Goal: Transaction & Acquisition: Purchase product/service

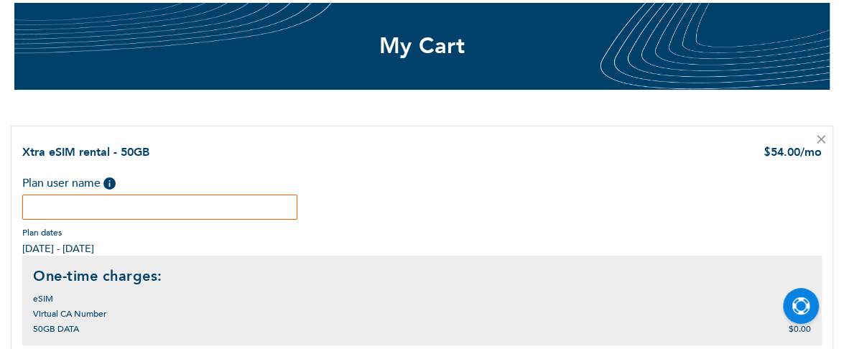
scroll to position [96, 0]
click at [124, 212] on input "text" at bounding box center [159, 207] width 275 height 25
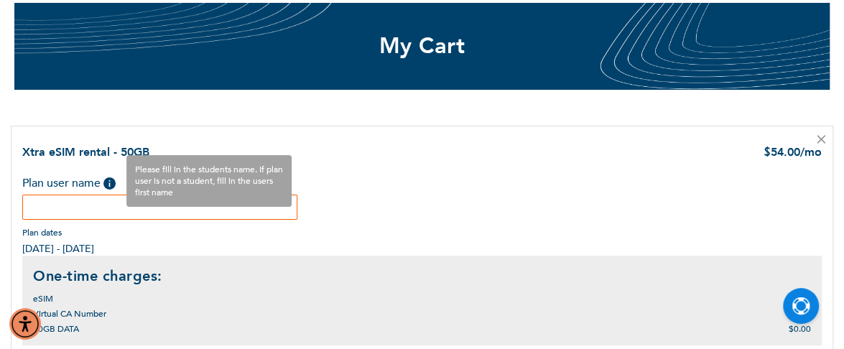
click at [110, 184] on span "Help" at bounding box center [109, 183] width 12 height 12
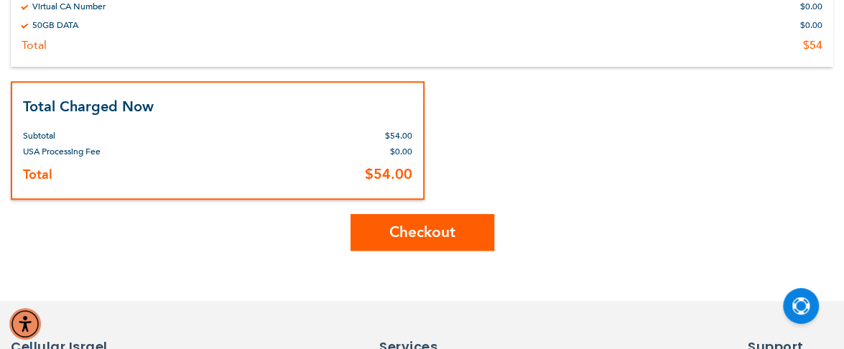
scroll to position [554, 0]
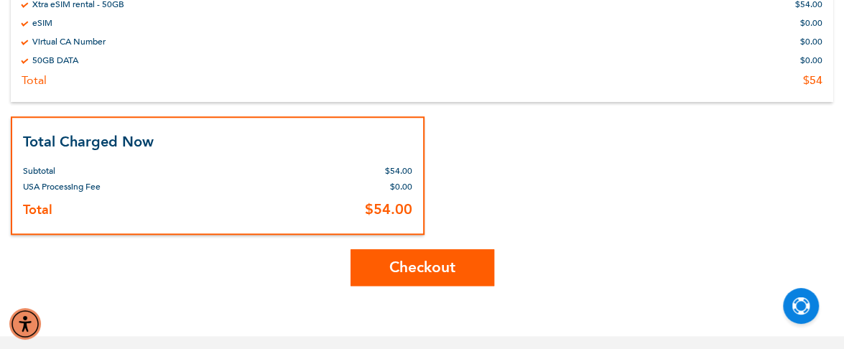
click at [441, 260] on span "Checkout" at bounding box center [422, 267] width 66 height 21
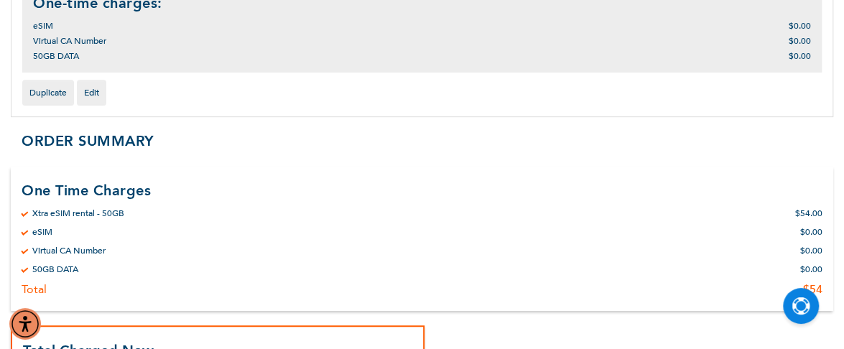
scroll to position [158, 0]
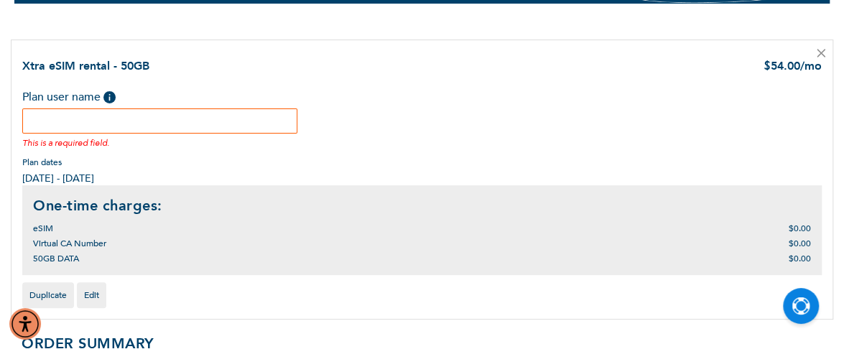
click at [142, 116] on input "text" at bounding box center [159, 120] width 275 height 25
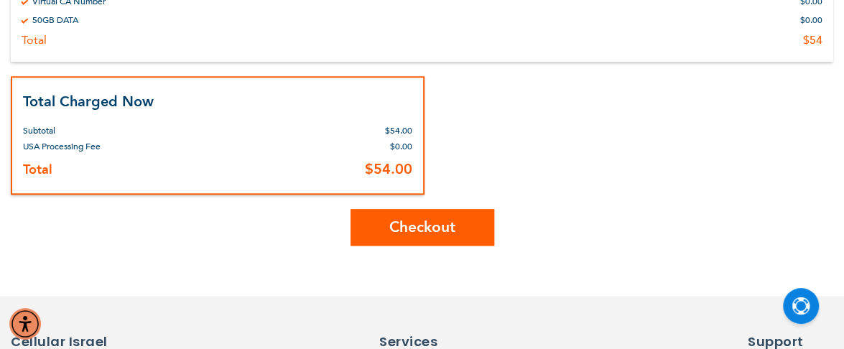
scroll to position [661, 0]
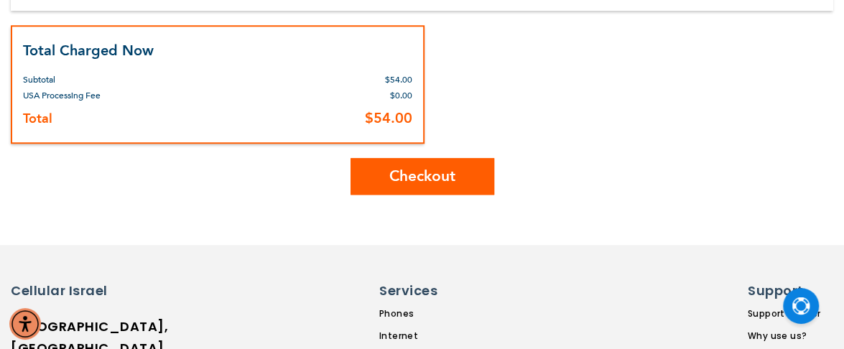
type input "[PERSON_NAME]"
click at [409, 173] on span "Checkout" at bounding box center [422, 176] width 66 height 21
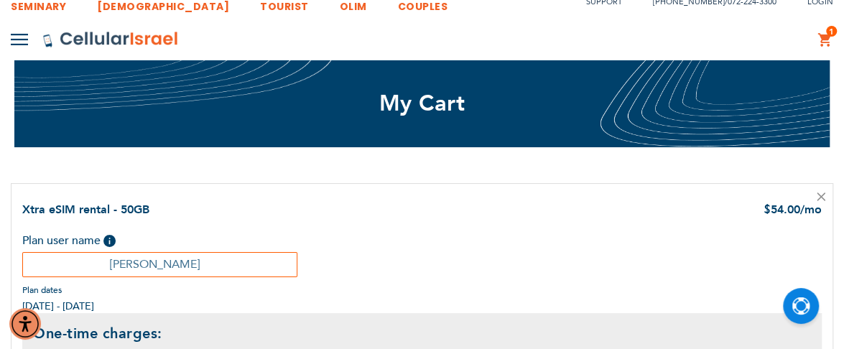
scroll to position [57, 0]
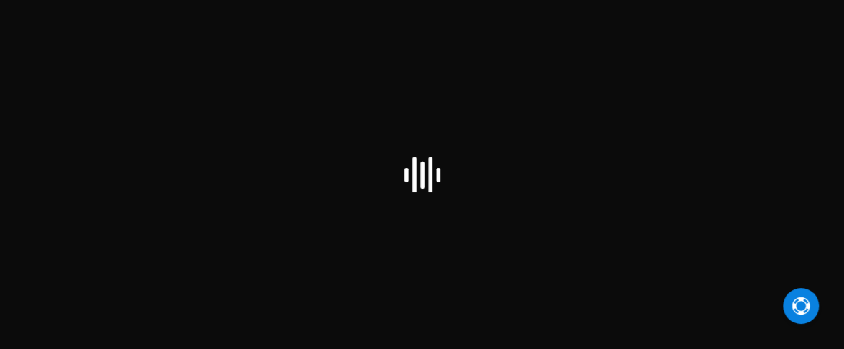
scroll to position [96, 0]
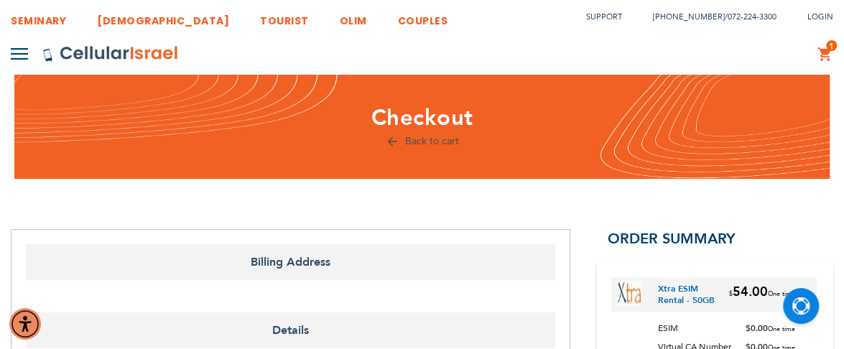
select select "US"
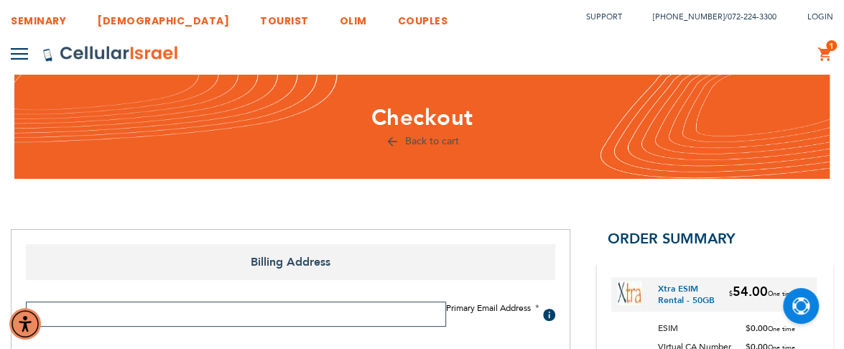
scroll to position [144, 0]
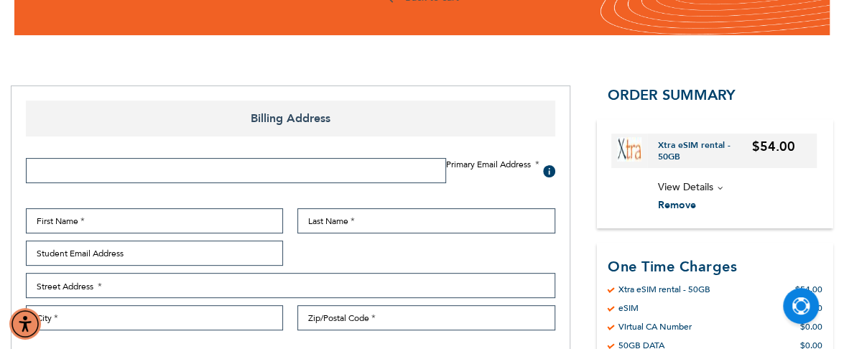
click at [409, 172] on input "Email Address" at bounding box center [236, 170] width 420 height 25
type input "jjewellery@gmail.com"
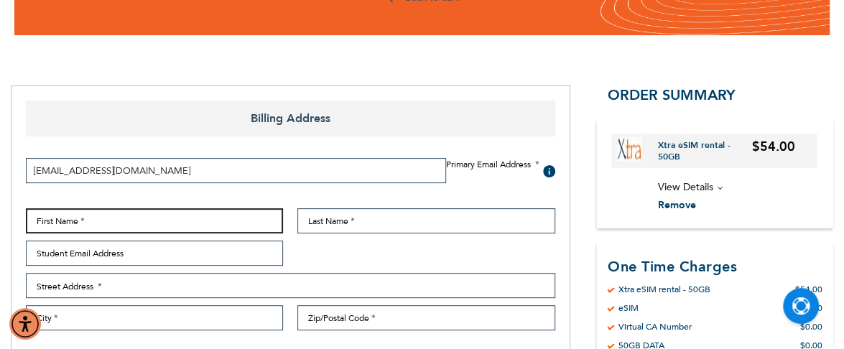
click at [227, 210] on input "First Name" at bounding box center [154, 220] width 257 height 25
type input "[PERSON_NAME]"
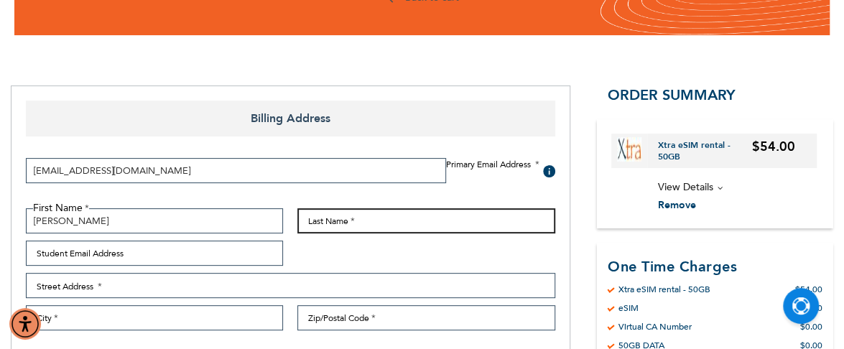
type input "MINZBERG"
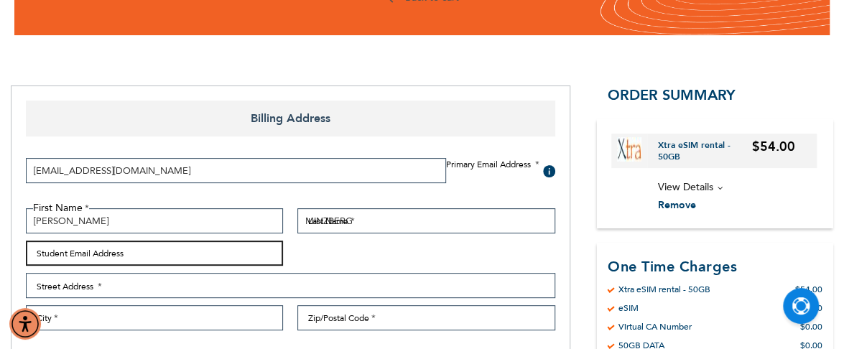
type input "jjewellery@gmail.com"
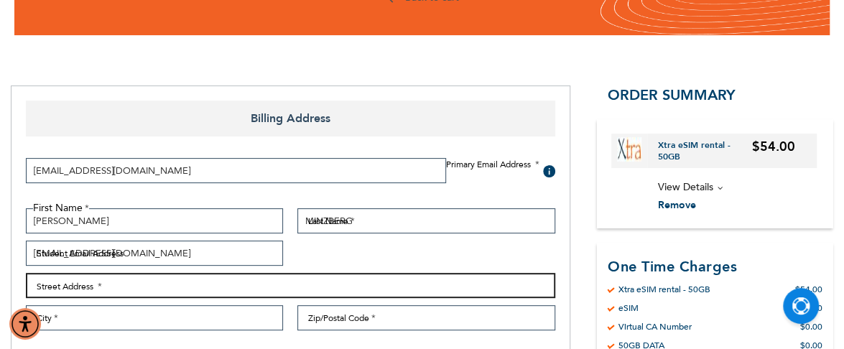
type input "102 Sultana Avenue"
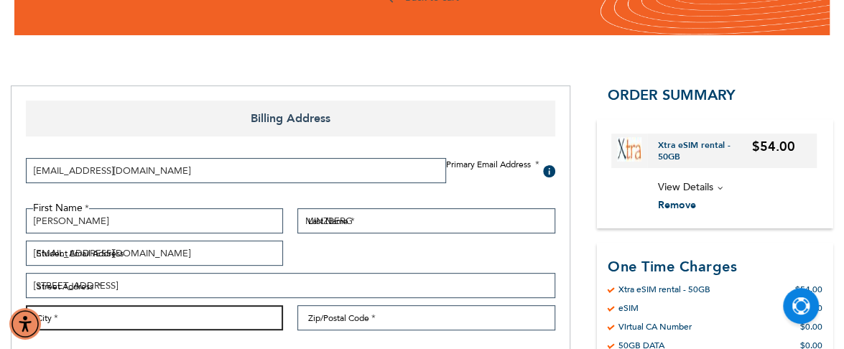
type input "Toronto"
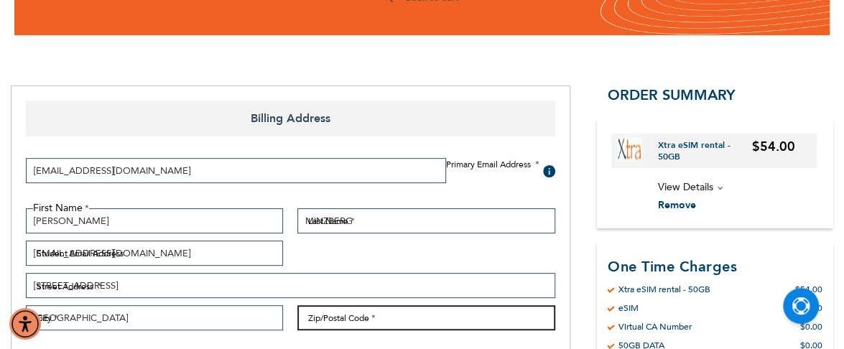
type input "M6A1T3"
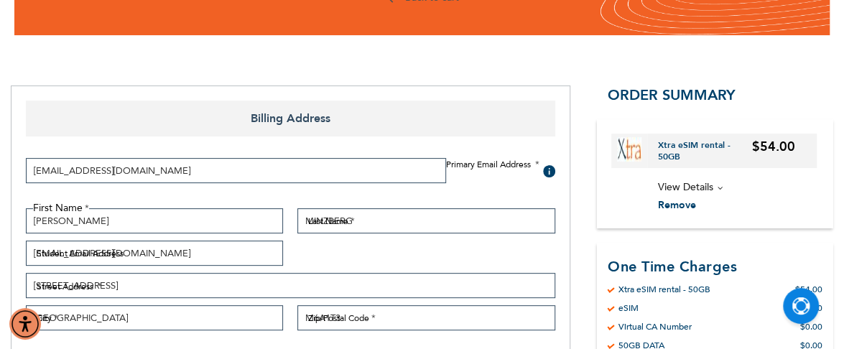
select select "CA"
type input "6478925544"
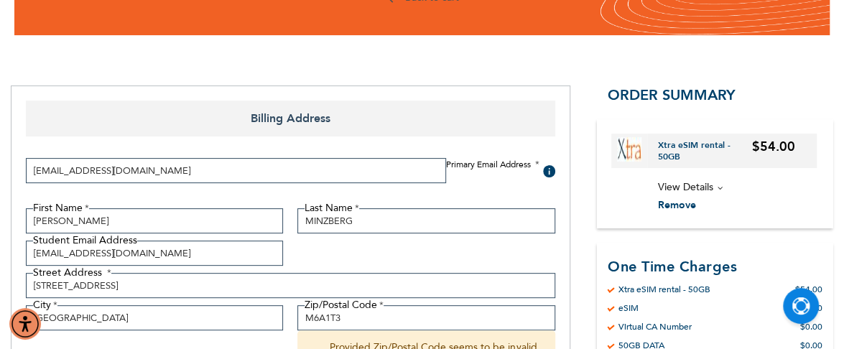
select select "74"
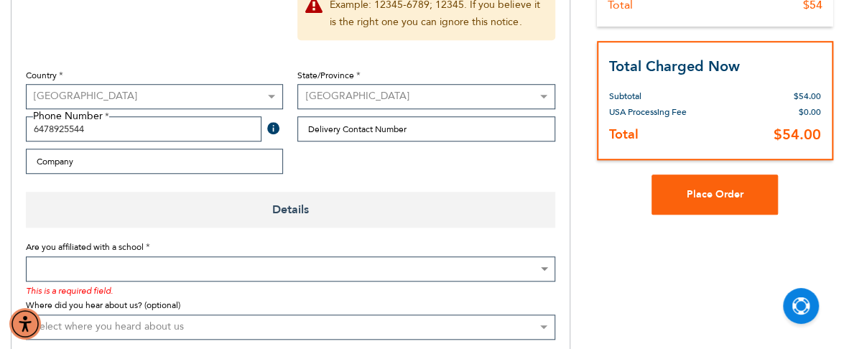
scroll to position [646, 0]
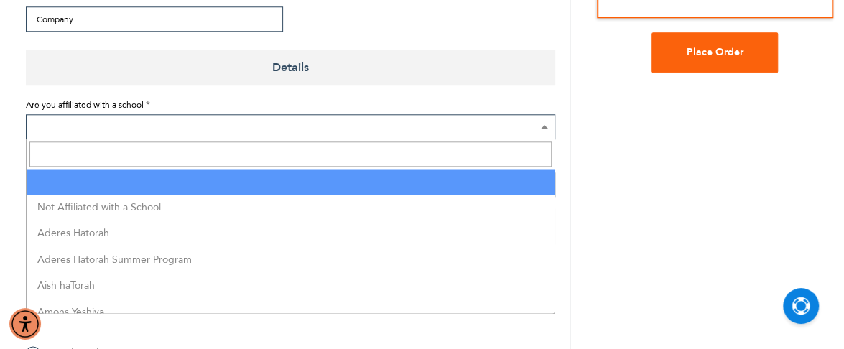
click at [231, 114] on span at bounding box center [290, 126] width 529 height 25
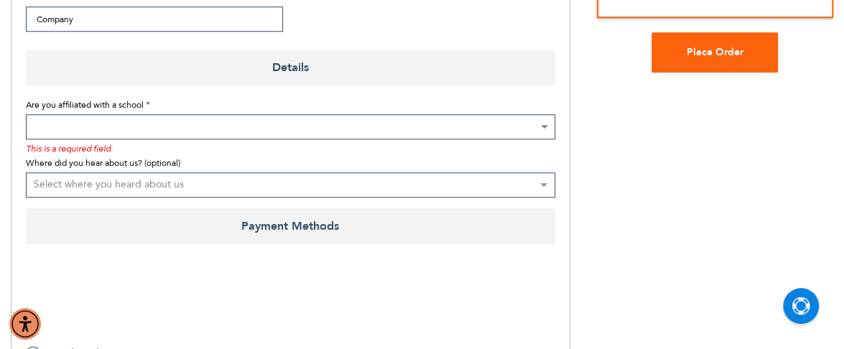
click at [231, 114] on span at bounding box center [290, 126] width 529 height 25
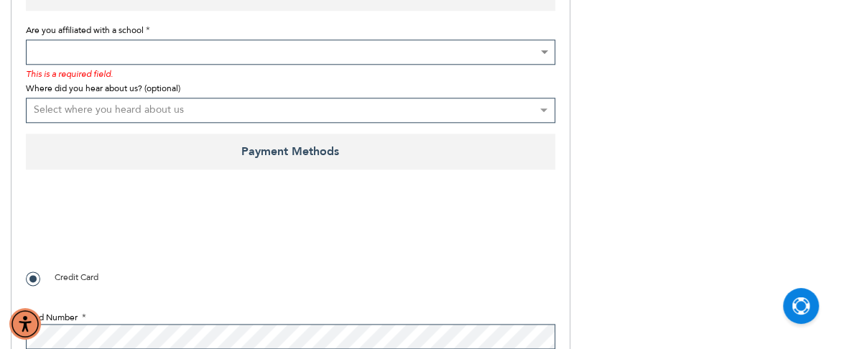
scroll to position [862, 0]
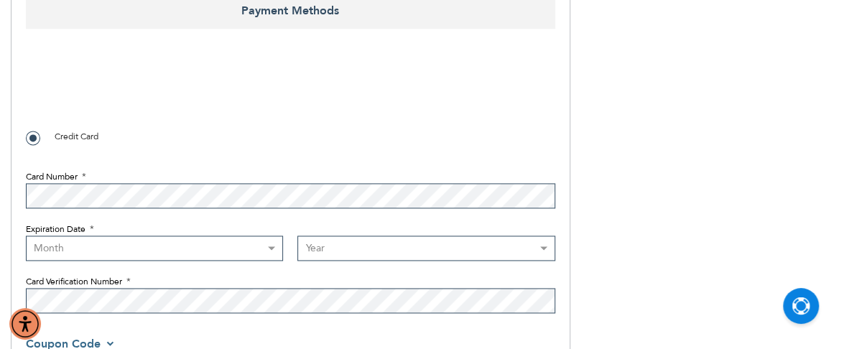
checkbox input "true"
select select "6"
select select "2026"
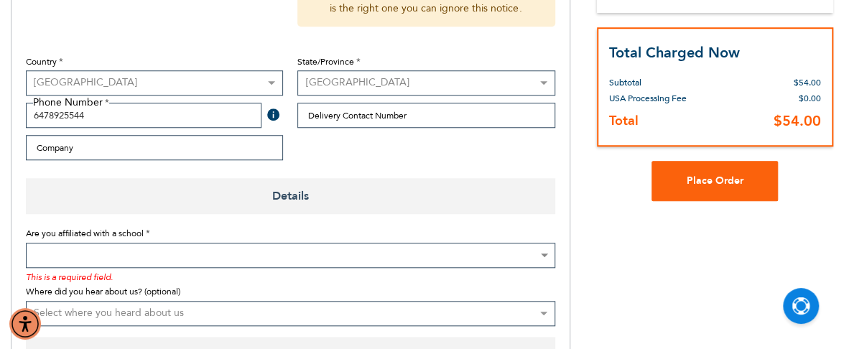
scroll to position [442, 0]
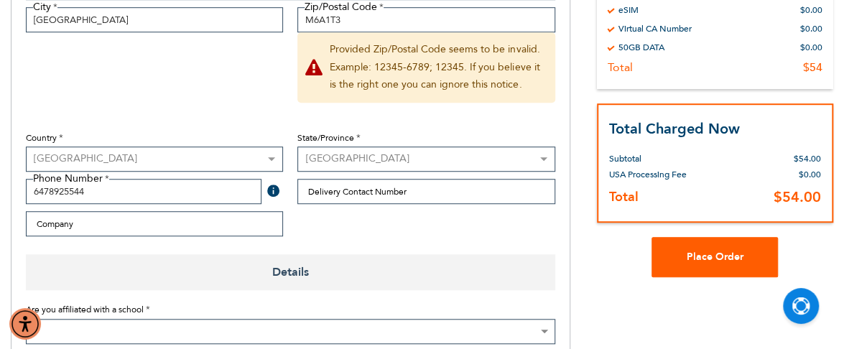
click at [718, 253] on span "Place Order" at bounding box center [715, 257] width 57 height 14
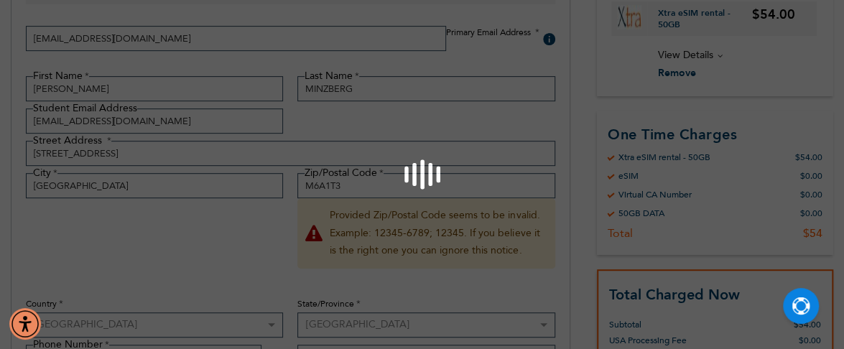
scroll to position [298, 0]
